Goal: Transaction & Acquisition: Subscribe to service/newsletter

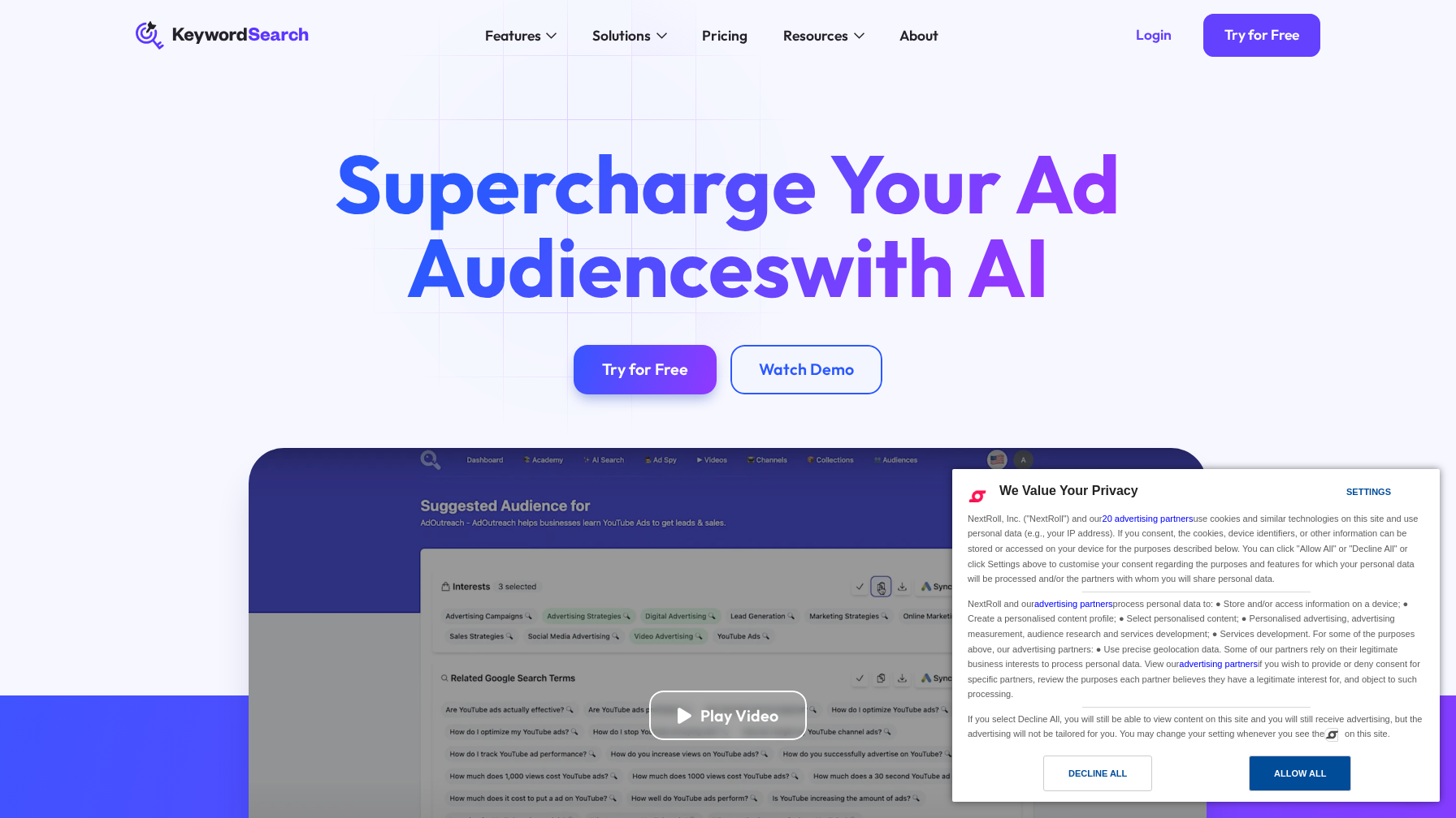
click at [1311, 781] on div "Allow All" at bounding box center [1299, 774] width 52 height 18
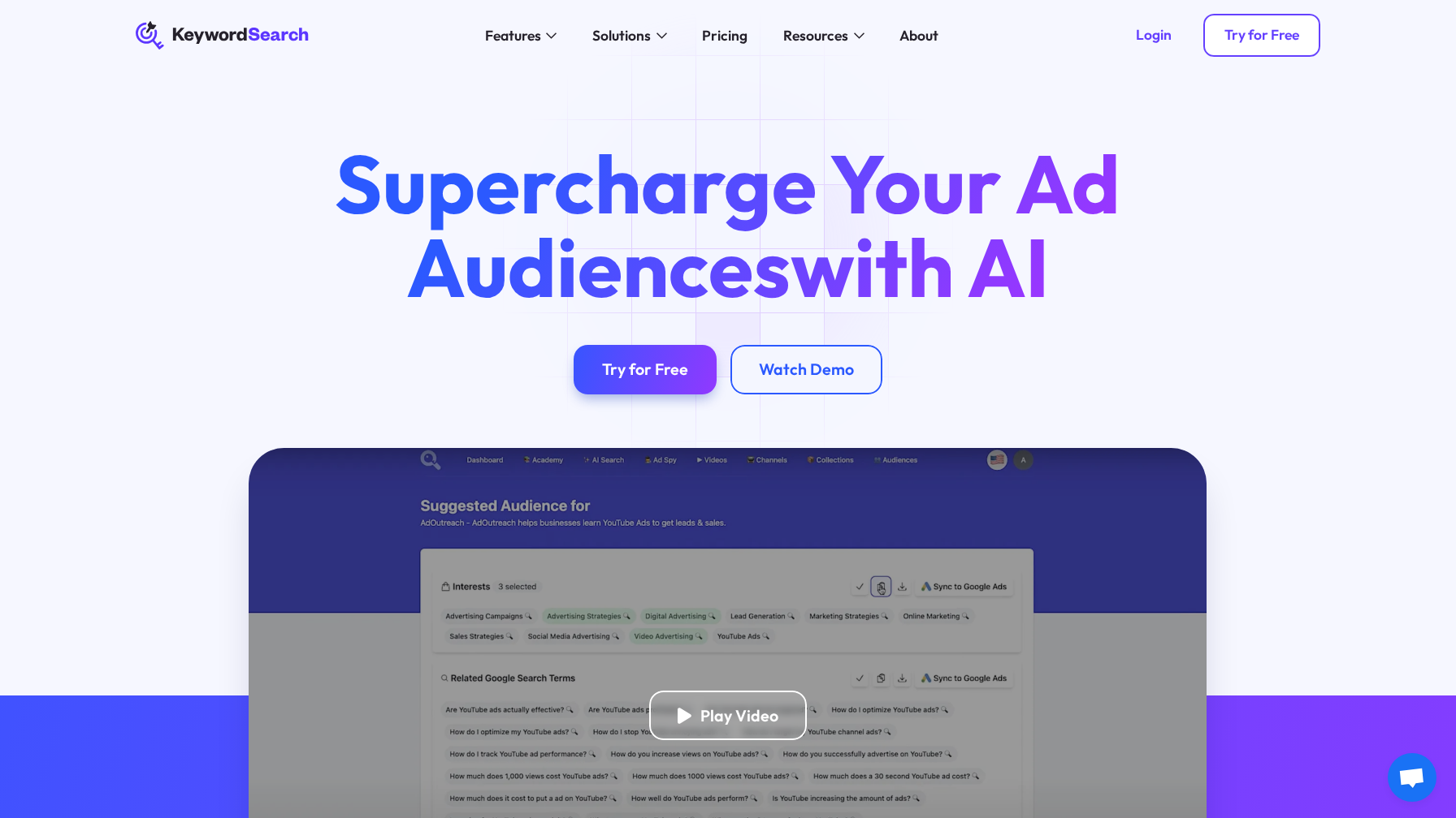
click at [1268, 31] on div "Try for Free" at bounding box center [1261, 35] width 75 height 18
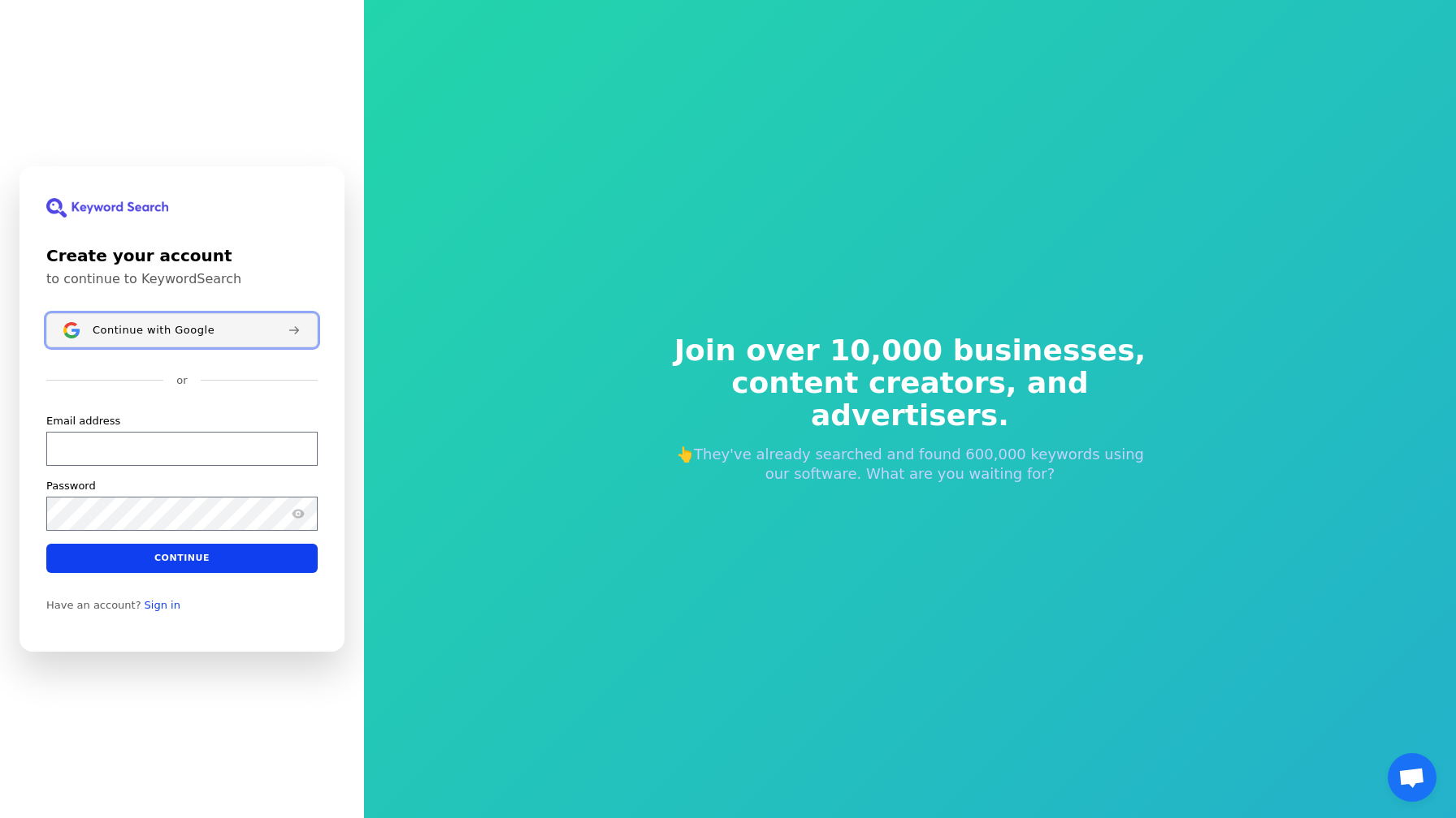
click at [196, 337] on button "Continue with Google" at bounding box center [182, 330] width 271 height 34
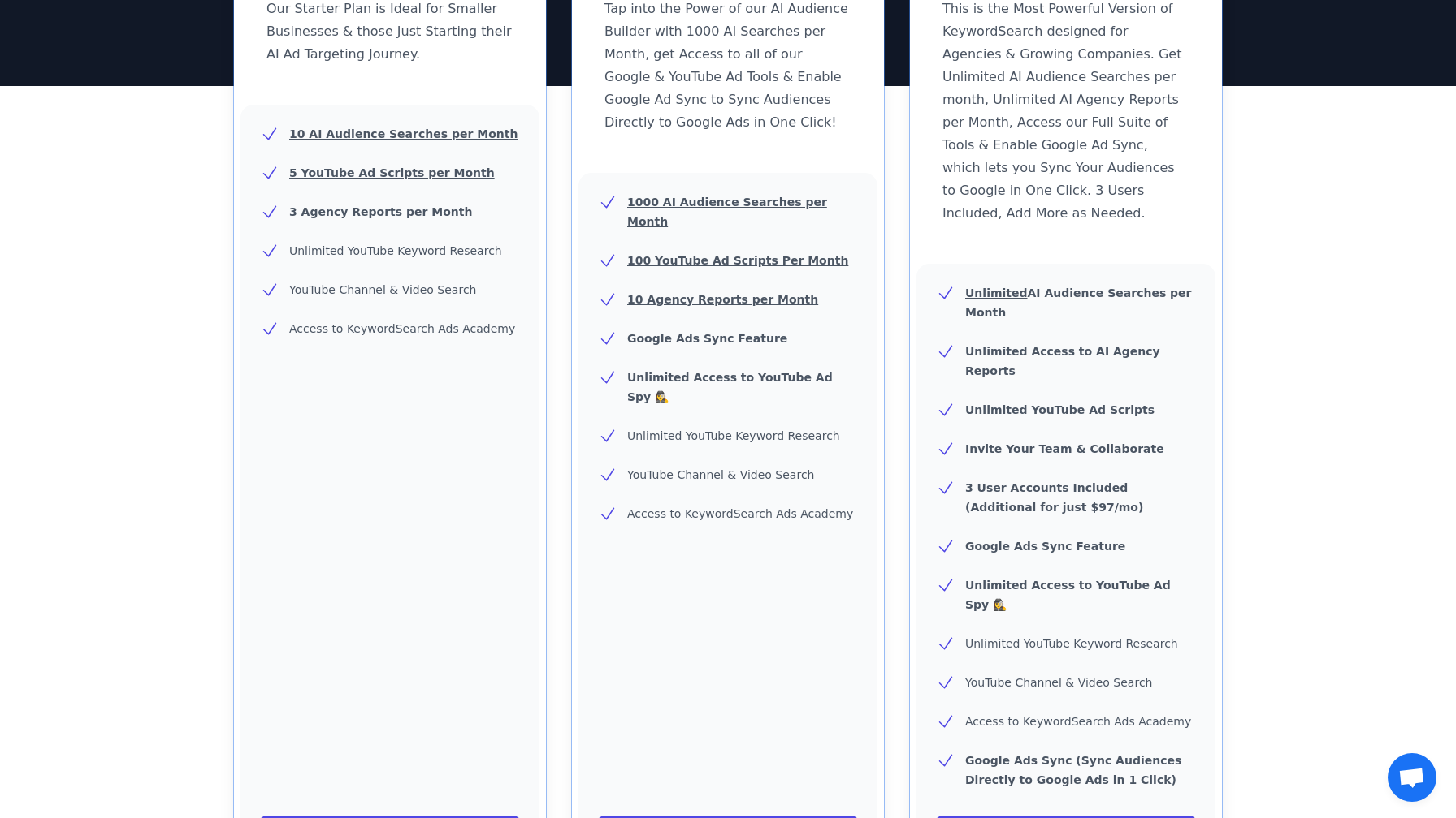
scroll to position [348, 0]
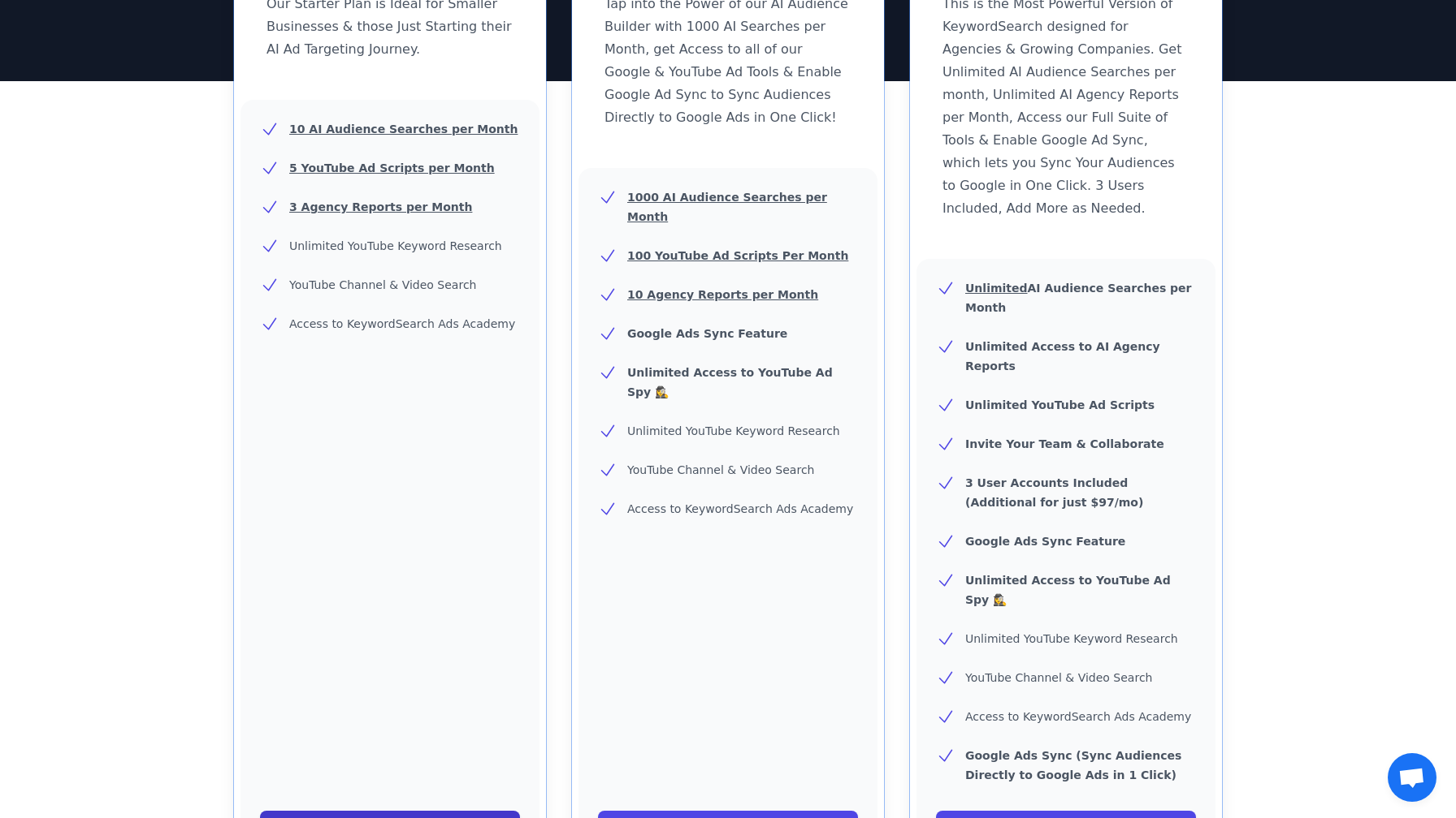
click at [489, 811] on link "Start Your Free Trial!" at bounding box center [390, 827] width 260 height 32
